Goal: Information Seeking & Learning: Find specific fact

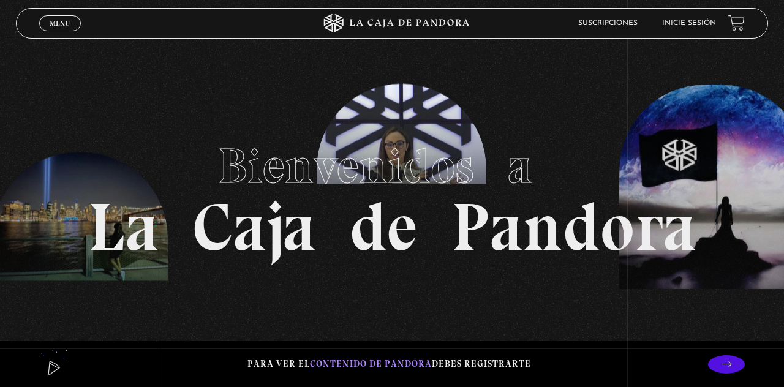
click at [696, 25] on link "Inicie sesión" at bounding box center [689, 23] width 54 height 7
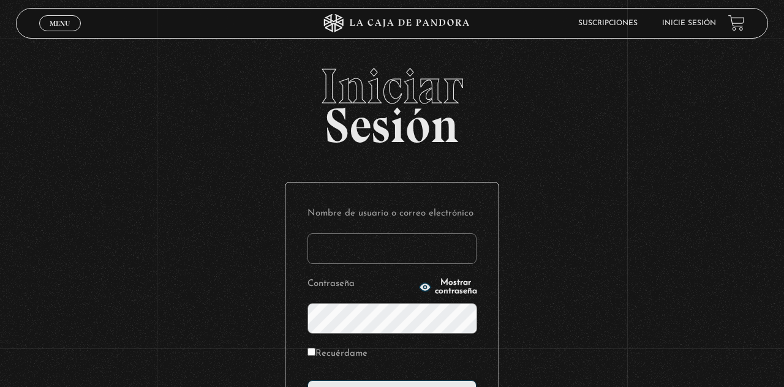
click at [434, 252] on input "Nombre de usuario o correo electrónico" at bounding box center [391, 248] width 169 height 31
type input "crisantemo1996"
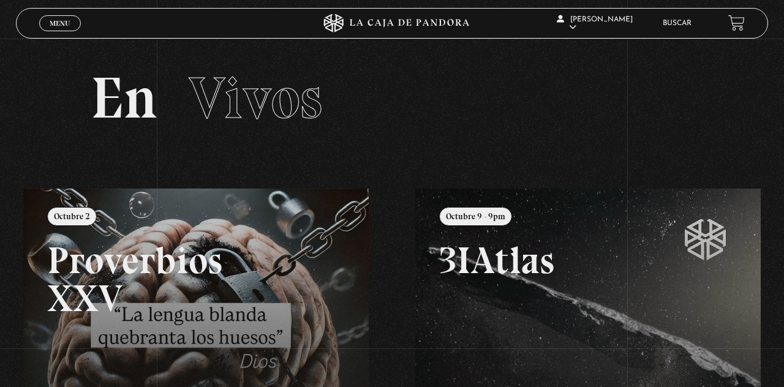
click at [61, 20] on span "Menu" at bounding box center [60, 23] width 20 height 7
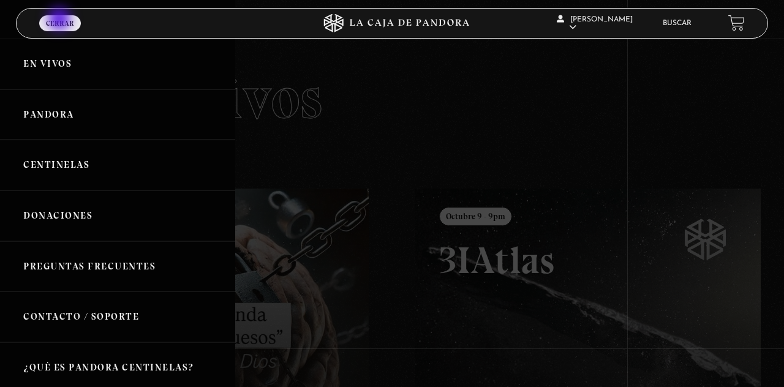
click at [74, 122] on link "Pandora" at bounding box center [117, 114] width 235 height 51
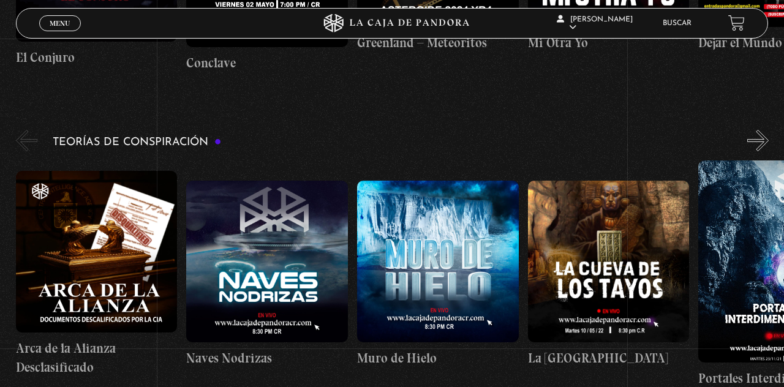
scroll to position [2329, 0]
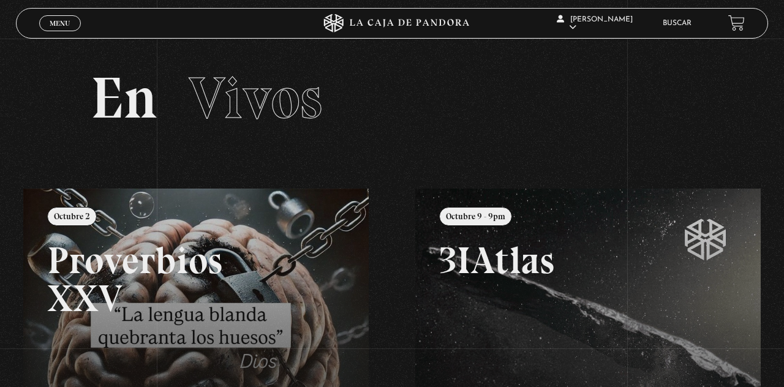
click at [66, 33] on div "Menu Cerrar" at bounding box center [156, 23] width 235 height 29
click at [64, 27] on span "Menu" at bounding box center [60, 23] width 20 height 7
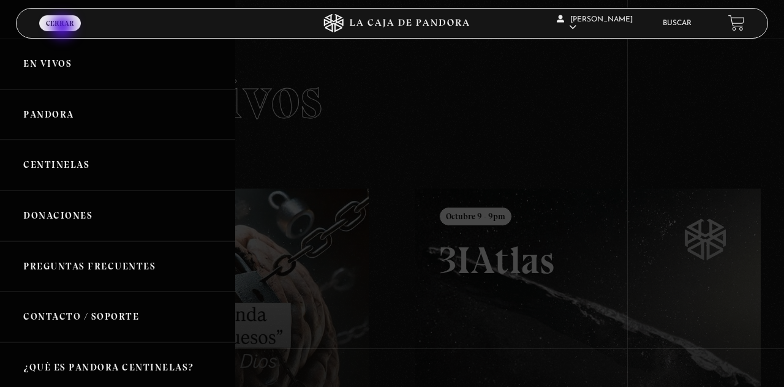
click at [87, 115] on link "Pandora" at bounding box center [117, 114] width 235 height 51
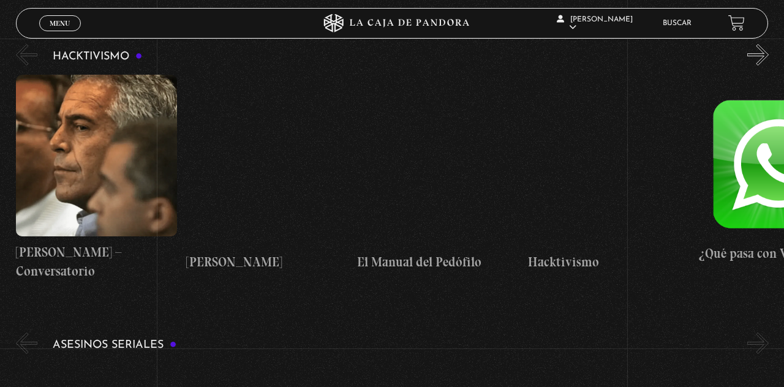
scroll to position [3397, 0]
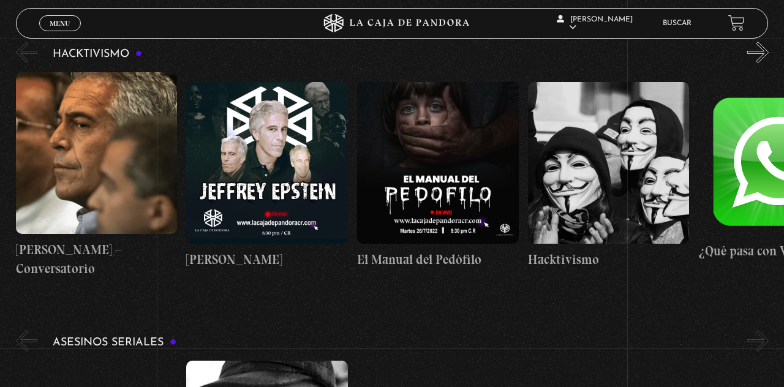
click at [677, 26] on link "Buscar" at bounding box center [677, 23] width 29 height 7
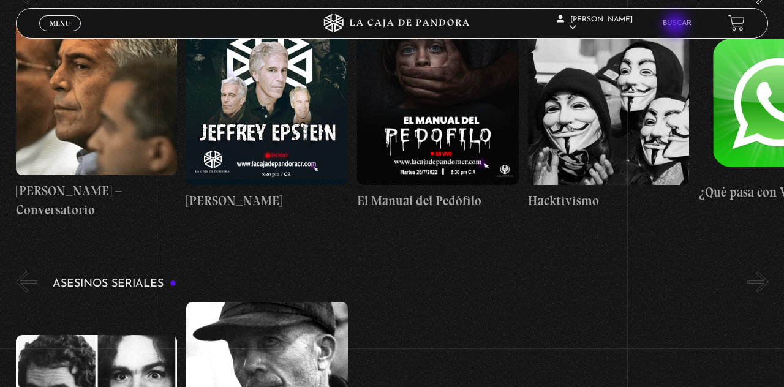
scroll to position [0, 341]
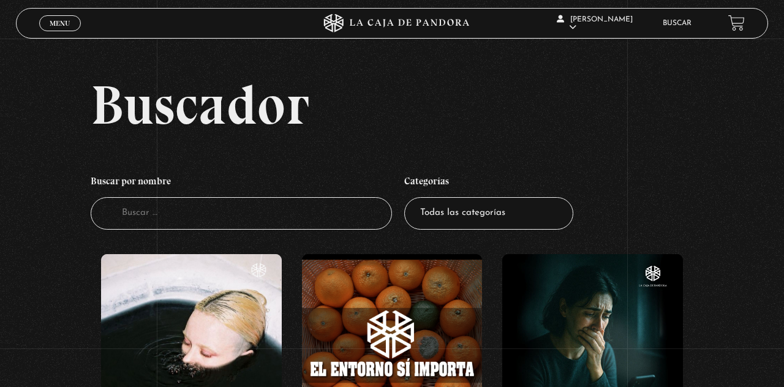
click at [318, 223] on input "Buscador" at bounding box center [241, 213] width 301 height 32
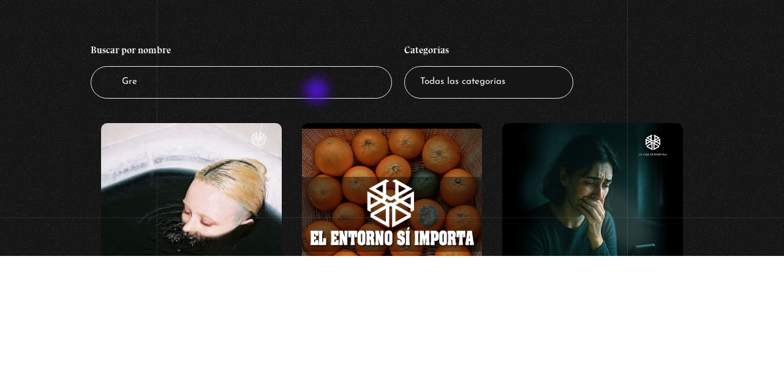
type input "Gree"
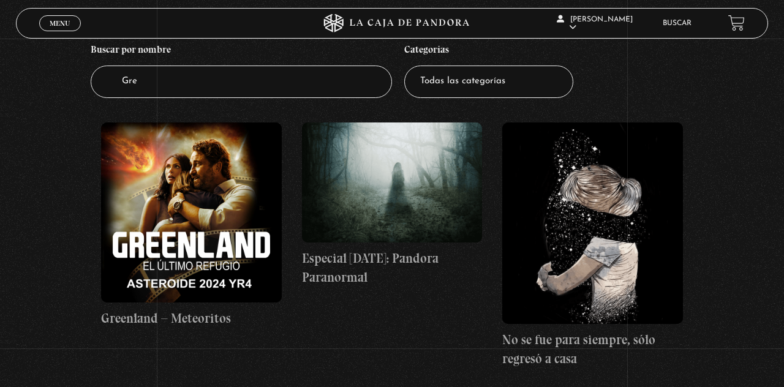
scroll to position [152, 0]
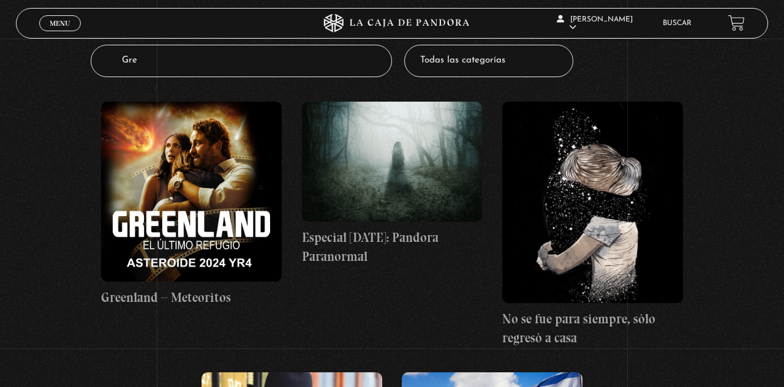
click at [227, 203] on figure at bounding box center [191, 192] width 181 height 181
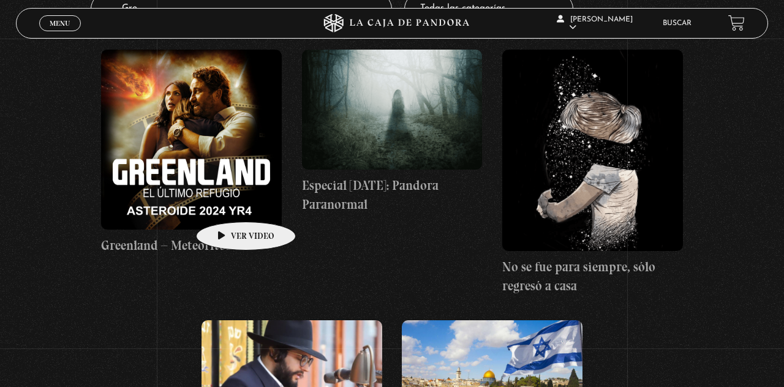
scroll to position [211, 0]
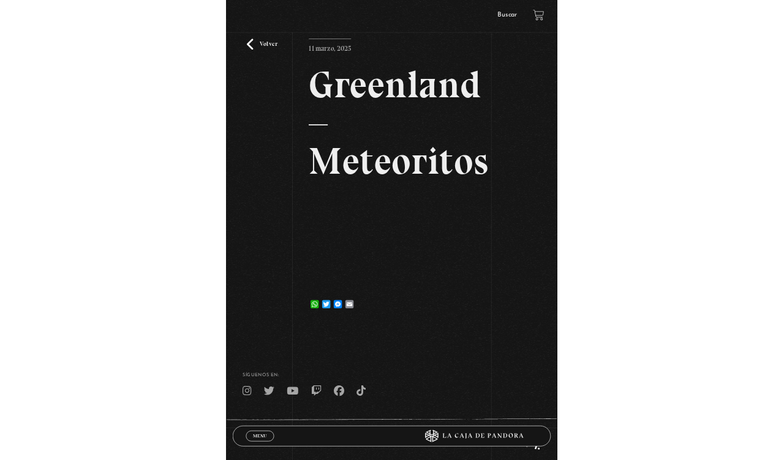
scroll to position [48, 0]
